Goal: Information Seeking & Learning: Learn about a topic

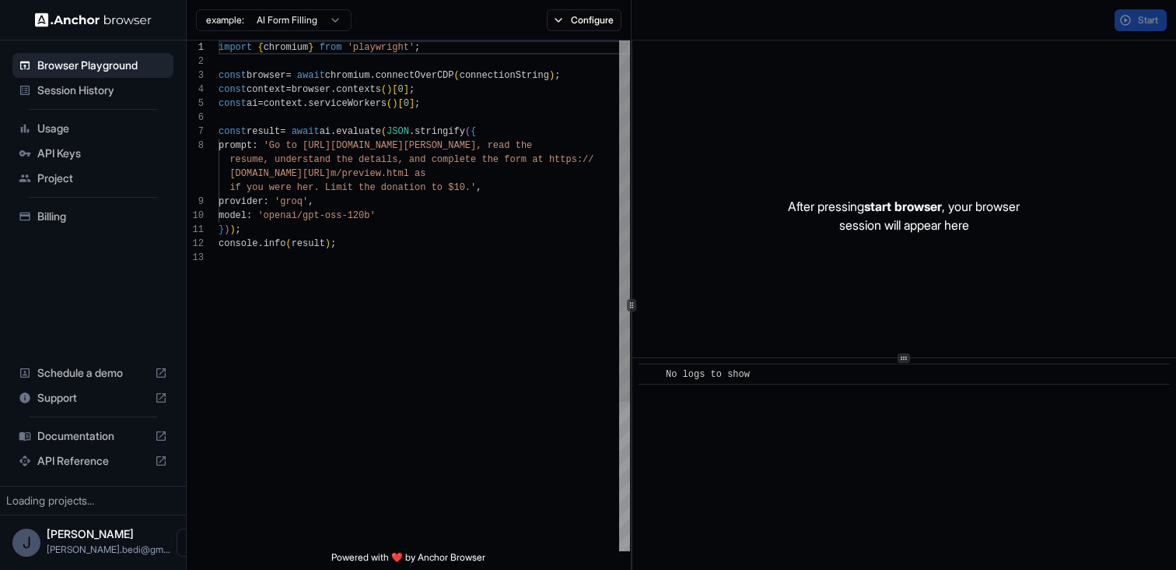
scroll to position [98, 0]
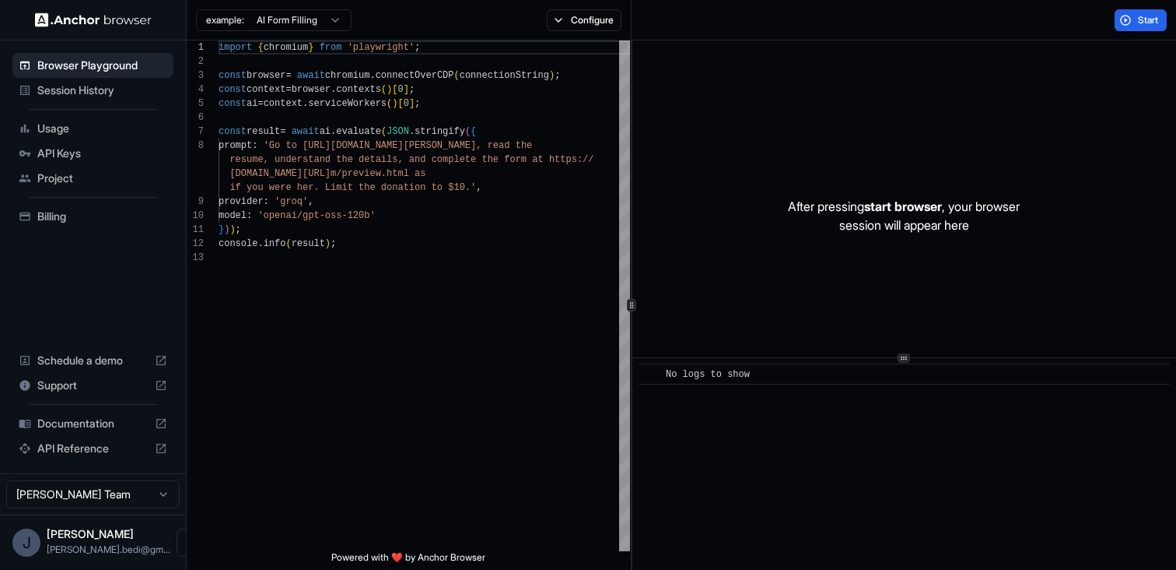
click at [84, 138] on div "Usage" at bounding box center [92, 128] width 161 height 25
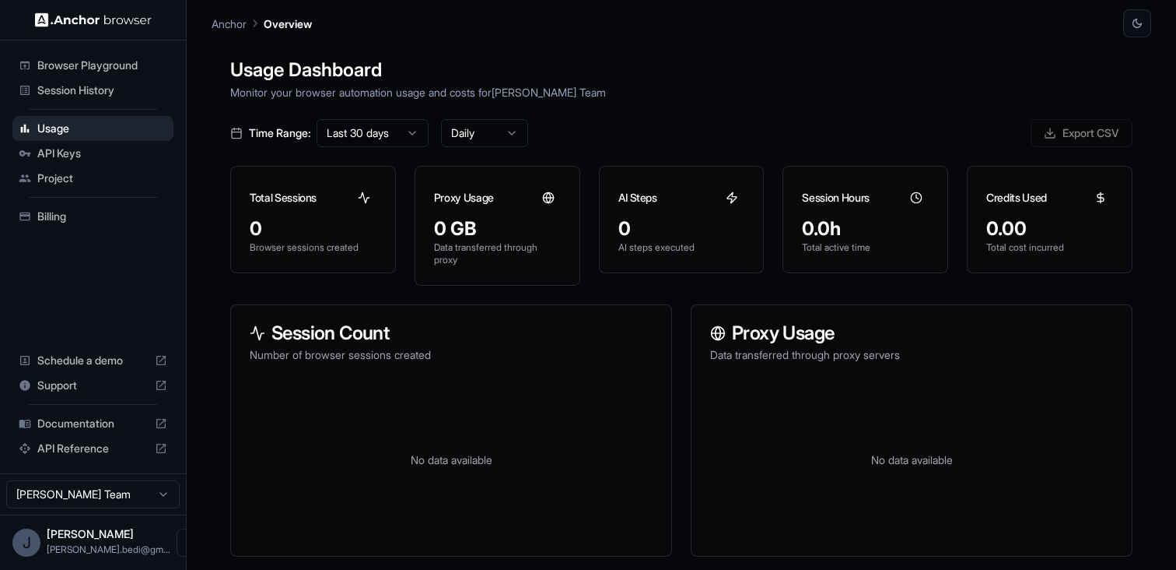
click at [112, 448] on span "API Reference" at bounding box center [92, 448] width 111 height 16
click at [80, 430] on span "Documentation" at bounding box center [92, 423] width 111 height 16
